Goal: Task Accomplishment & Management: Use online tool/utility

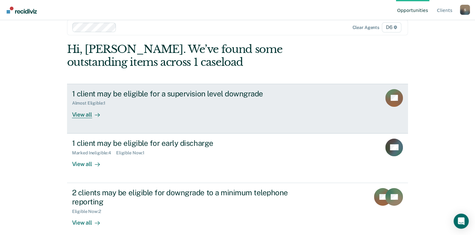
scroll to position [17, 0]
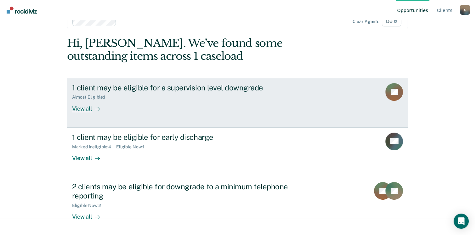
click at [81, 109] on div "View all" at bounding box center [89, 106] width 35 height 12
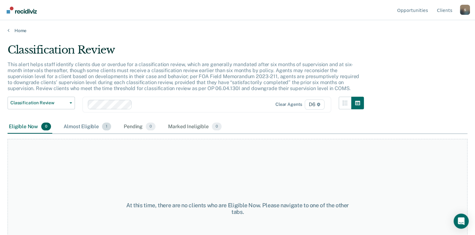
click at [88, 127] on div "Almost Eligible 1" at bounding box center [87, 127] width 50 height 14
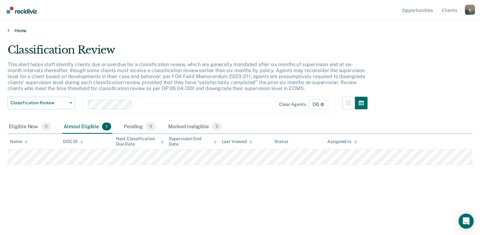
click at [9, 30] on icon at bounding box center [9, 30] width 2 height 5
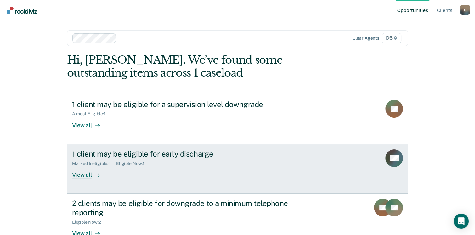
click at [84, 174] on div "View all" at bounding box center [89, 172] width 35 height 12
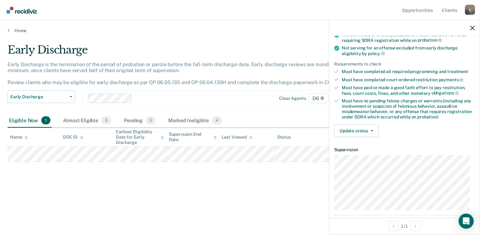
scroll to position [76, 0]
click at [371, 131] on icon "button" at bounding box center [371, 131] width 3 height 1
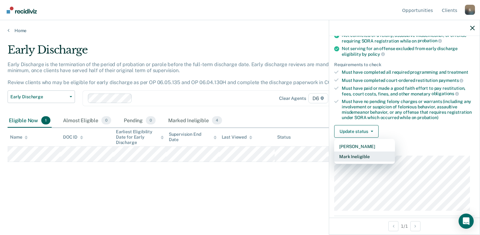
click at [361, 154] on button "Mark Ineligible" at bounding box center [364, 156] width 61 height 10
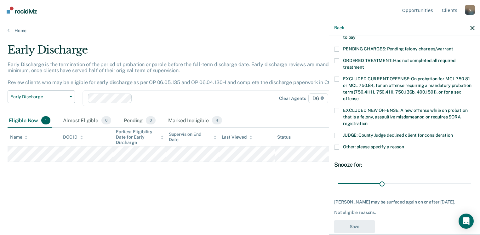
scroll to position [210, 0]
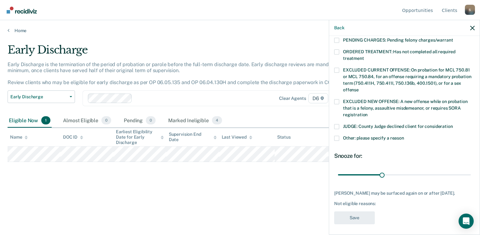
click at [336, 136] on span at bounding box center [336, 138] width 5 height 5
click at [404, 136] on input "Other: please specify a reason" at bounding box center [404, 136] width 0 height 0
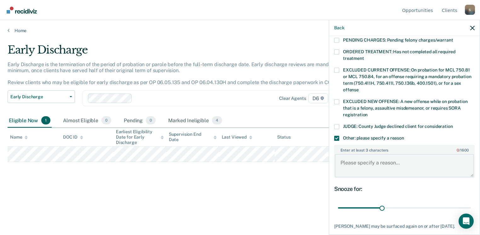
click at [350, 155] on textarea "Enter at least 3 characters 0 / 1600" at bounding box center [404, 165] width 139 height 23
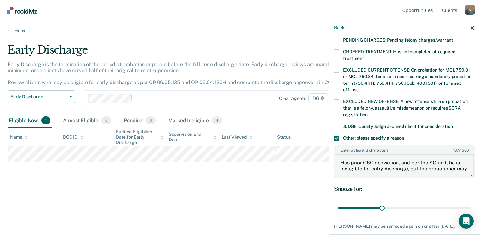
scroll to position [1, 0]
type textarea "Has prior CSC conviction, and per the SO unit, he is ineligible for early disch…"
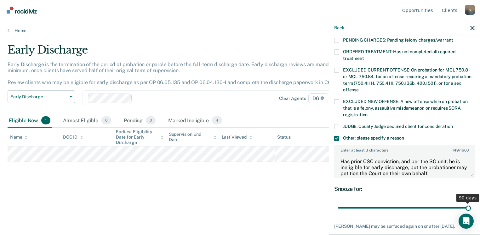
drag, startPoint x: 381, startPoint y: 199, endPoint x: 476, endPoint y: 199, distance: 94.1
type input "90"
click at [471, 202] on input "range" at bounding box center [404, 207] width 133 height 11
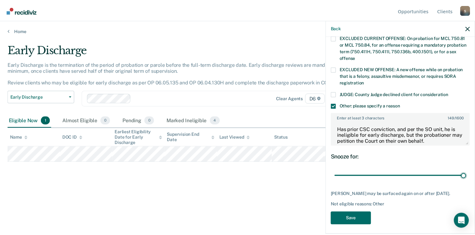
scroll to position [243, 0]
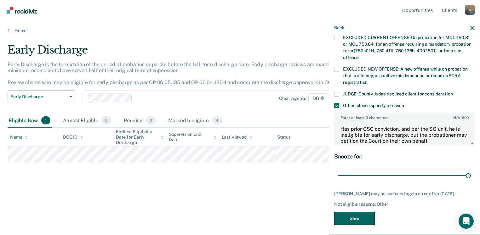
click at [360, 215] on button "Save" at bounding box center [354, 218] width 41 height 13
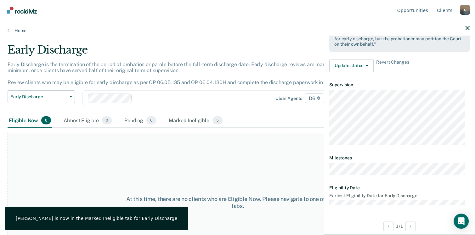
scroll to position [206, 0]
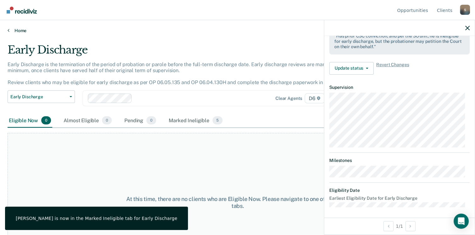
click at [10, 30] on link "Home" at bounding box center [238, 31] width 460 height 6
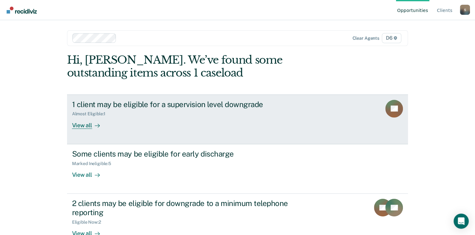
scroll to position [17, 0]
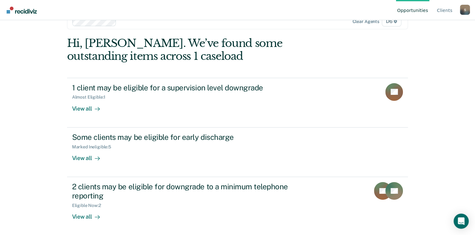
click at [464, 9] on div "S" at bounding box center [465, 10] width 10 height 10
click at [428, 48] on link "Log Out" at bounding box center [439, 49] width 41 height 5
